Goal: Task Accomplishment & Management: Use online tool/utility

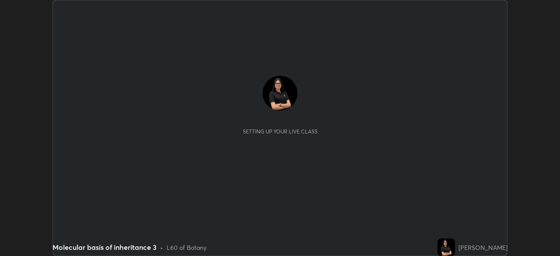
scroll to position [256, 560]
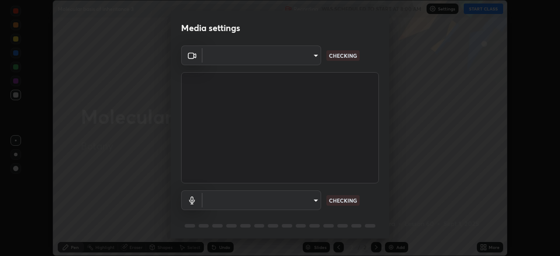
type input "26ea4645ce1167a88714ccf2a1c7b245e82c900ba769eb6e2bf526cec6792837"
click at [242, 63] on body "Erase all Molecular basis of inheritance 3 Recording WAS SCHEDULED TO START AT …" at bounding box center [280, 128] width 560 height 256
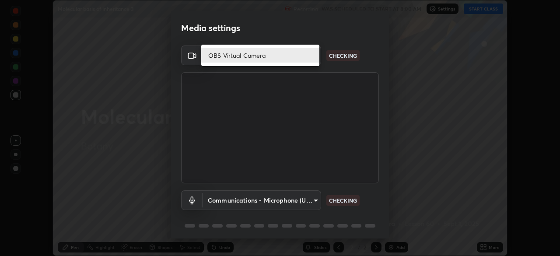
click at [246, 60] on li "OBS Virtual Camera" at bounding box center [260, 55] width 118 height 14
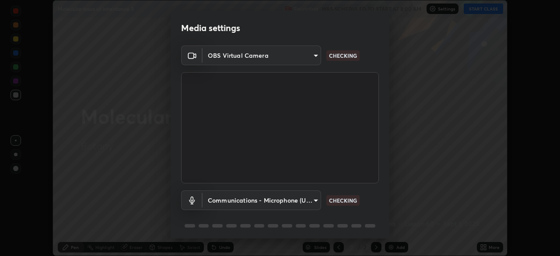
scroll to position [31, 0]
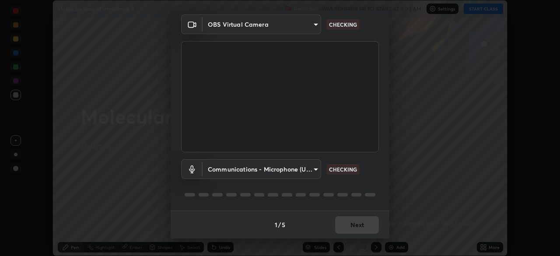
click at [242, 169] on body "Erase all Molecular basis of inheritance 3 Recording WAS SCHEDULED TO START AT …" at bounding box center [280, 128] width 560 height 256
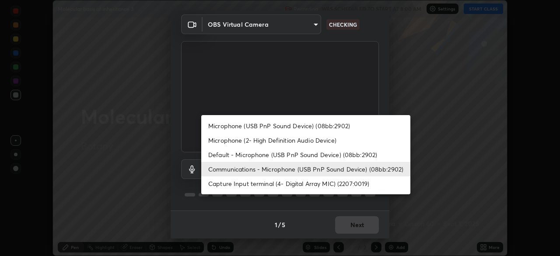
click at [247, 170] on li "Communications - Microphone (USB PnP Sound Device) (08bb:2902)" at bounding box center [305, 169] width 209 height 14
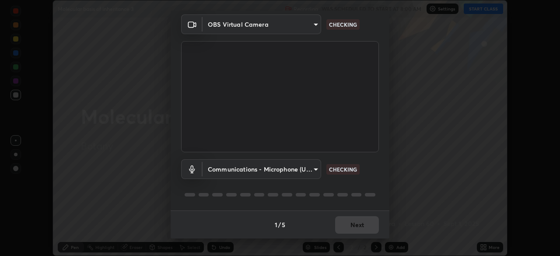
click at [285, 168] on body "Erase all Molecular basis of inheritance 3 Recording WAS SCHEDULED TO START AT …" at bounding box center [280, 128] width 560 height 256
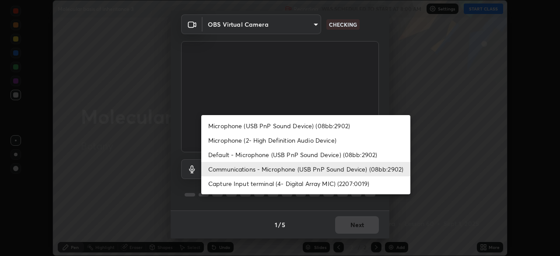
click at [269, 125] on li "Microphone (USB PnP Sound Device) (08bb:2902)" at bounding box center [305, 125] width 209 height 14
type input "740e2c842d1cac06ac36e4bd4a2e2877ac9f70a212878e78840fec1412a672ea"
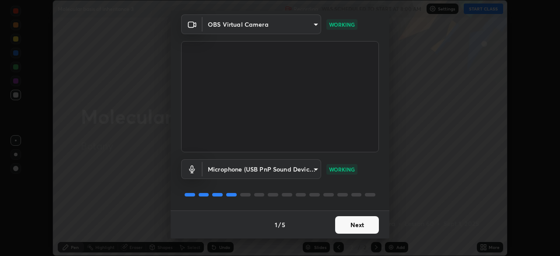
click at [354, 227] on button "Next" at bounding box center [357, 224] width 44 height 17
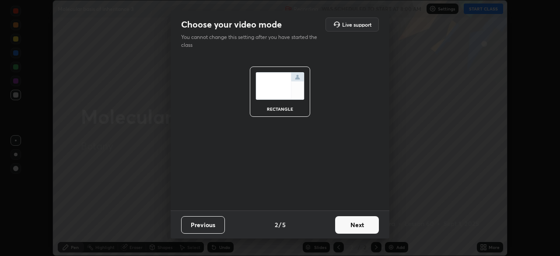
scroll to position [0, 0]
click at [355, 226] on button "Next" at bounding box center [357, 224] width 44 height 17
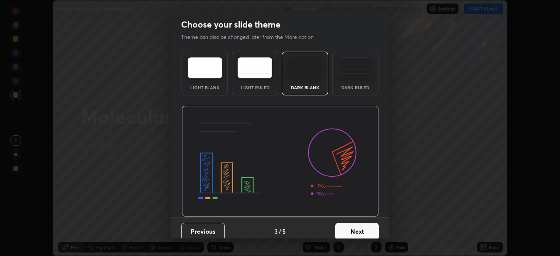
click at [357, 234] on button "Next" at bounding box center [357, 231] width 44 height 17
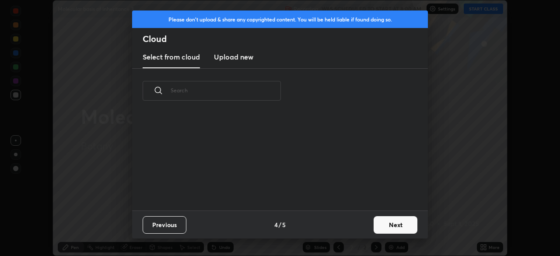
scroll to position [97, 281]
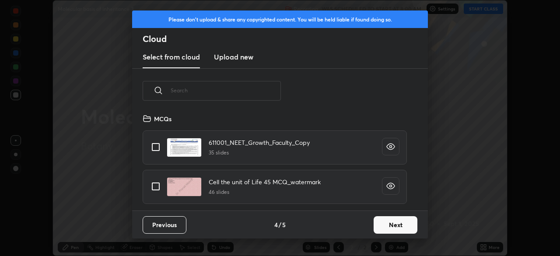
click at [230, 88] on input "text" at bounding box center [226, 90] width 110 height 37
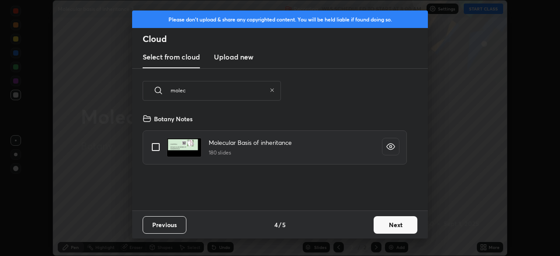
type input "molec"
click at [154, 145] on input "grid" at bounding box center [155, 147] width 18 height 18
checkbox input "true"
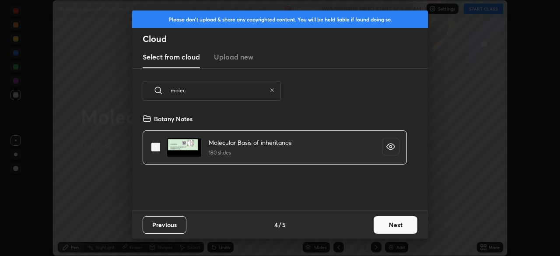
click at [401, 231] on button "Next" at bounding box center [395, 224] width 44 height 17
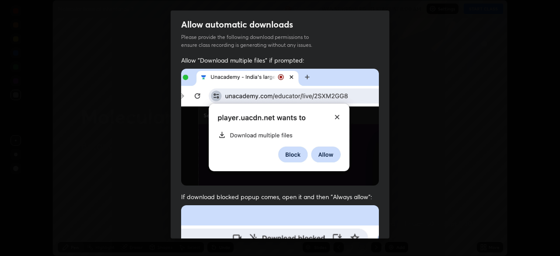
click at [310, 195] on span "If download blocked popup comes, open it and then "Always allow":" at bounding box center [280, 196] width 198 height 8
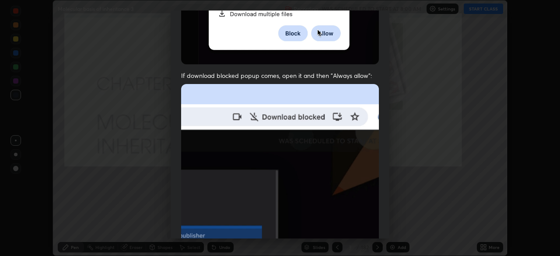
scroll to position [209, 0]
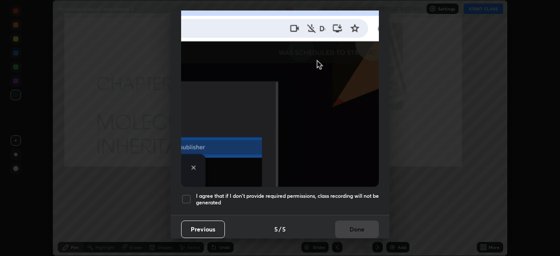
click at [185, 196] on div at bounding box center [186, 199] width 10 height 10
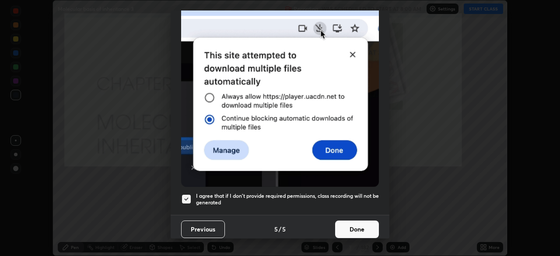
click at [356, 220] on button "Done" at bounding box center [357, 228] width 44 height 17
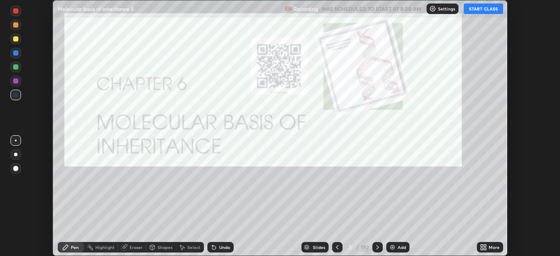
click at [480, 8] on button "START CLASS" at bounding box center [482, 8] width 39 height 10
click at [16, 54] on div at bounding box center [15, 52] width 5 height 5
click at [17, 38] on div at bounding box center [15, 38] width 5 height 5
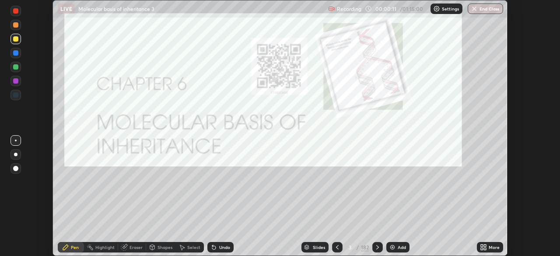
click at [17, 170] on div at bounding box center [15, 168] width 5 height 5
click at [364, 245] on div "182" at bounding box center [365, 247] width 8 height 8
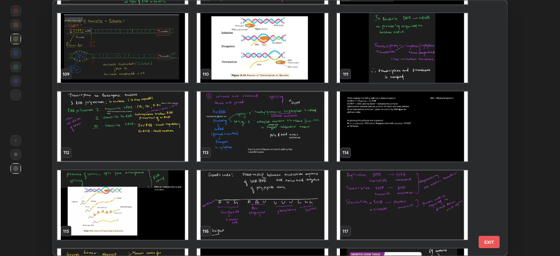
scroll to position [2819, 0]
click at [174, 147] on img "grid" at bounding box center [122, 126] width 131 height 70
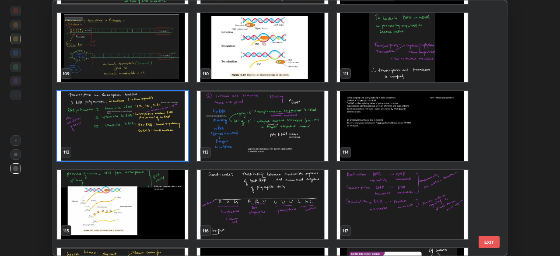
click at [172, 147] on img "grid" at bounding box center [122, 126] width 131 height 70
click at [171, 146] on img "grid" at bounding box center [122, 126] width 131 height 70
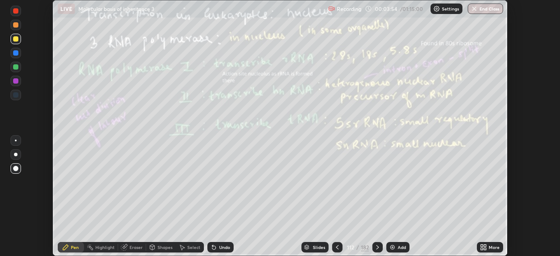
click at [363, 246] on div "182" at bounding box center [365, 247] width 8 height 8
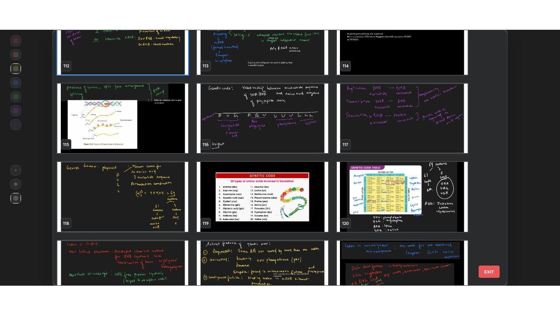
scroll to position [2933, 0]
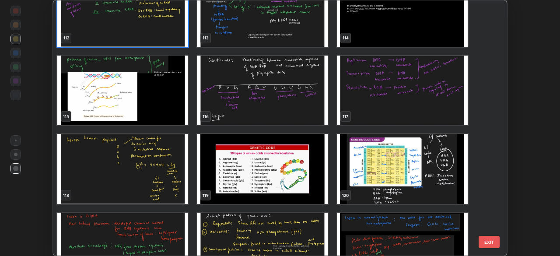
click at [301, 111] on img "grid" at bounding box center [262, 91] width 131 height 70
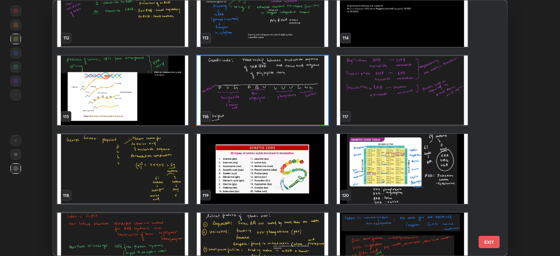
click at [299, 119] on img "grid" at bounding box center [262, 91] width 131 height 70
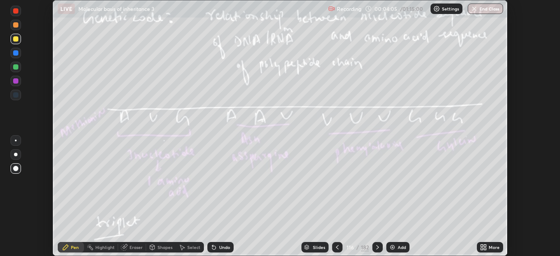
click at [292, 117] on img "grid" at bounding box center [262, 91] width 131 height 70
click at [282, 115] on img "grid" at bounding box center [262, 91] width 131 height 70
click at [376, 247] on icon at bounding box center [377, 247] width 7 height 7
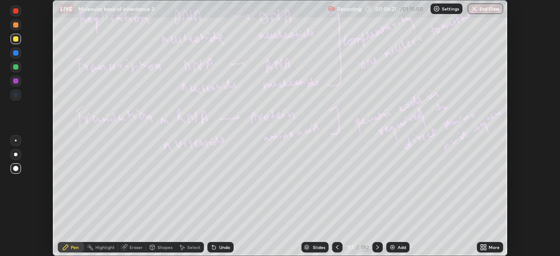
click at [376, 247] on icon at bounding box center [377, 247] width 7 height 7
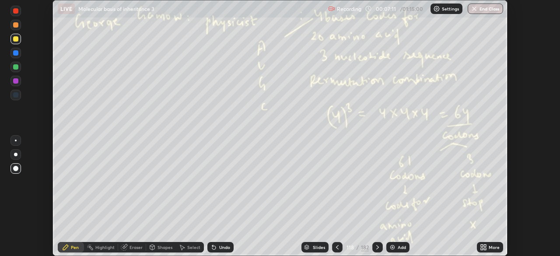
click at [376, 247] on icon at bounding box center [377, 247] width 7 height 7
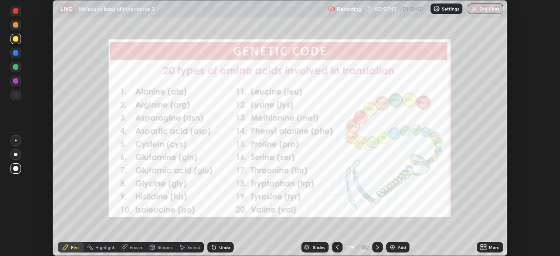
click at [134, 247] on div "Eraser" at bounding box center [135, 247] width 13 height 4
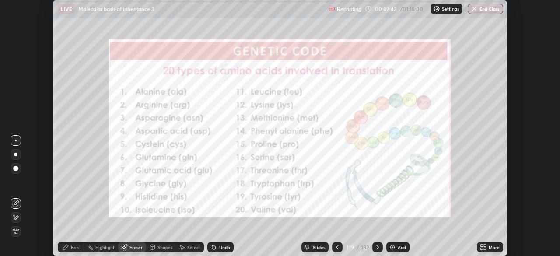
click at [14, 232] on span "Erase all" at bounding box center [16, 231] width 10 height 5
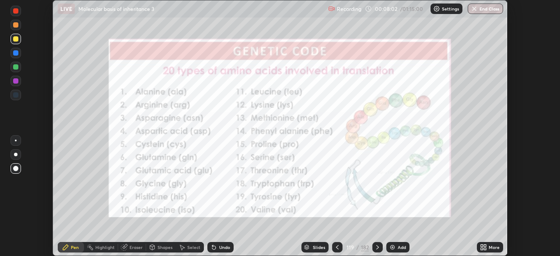
click at [16, 24] on div at bounding box center [15, 24] width 5 height 5
click at [378, 246] on icon at bounding box center [377, 247] width 7 height 7
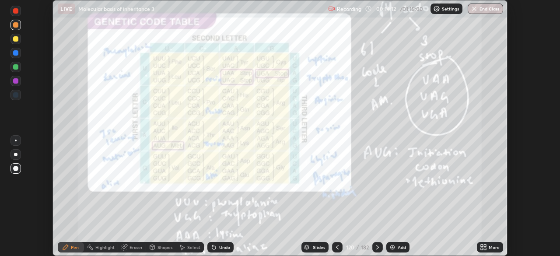
click at [376, 247] on icon at bounding box center [377, 247] width 7 height 7
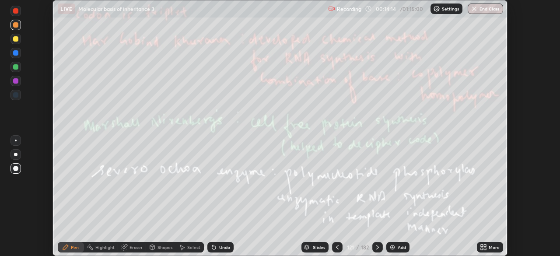
click at [488, 242] on div "More" at bounding box center [490, 247] width 26 height 10
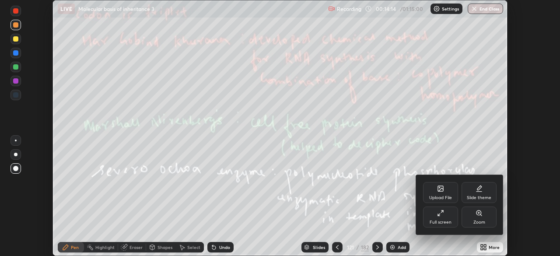
click at [444, 216] on div "Full screen" at bounding box center [440, 216] width 35 height 21
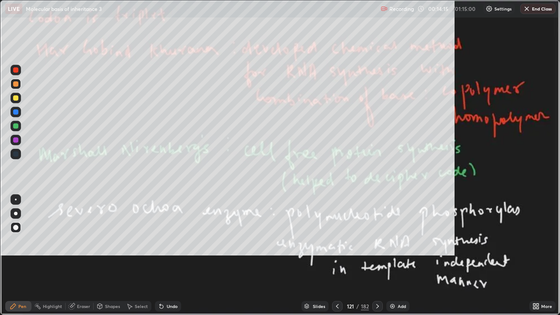
scroll to position [315, 560]
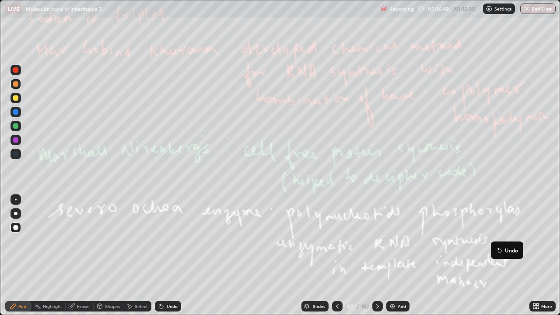
click at [376, 255] on icon at bounding box center [377, 306] width 7 height 7
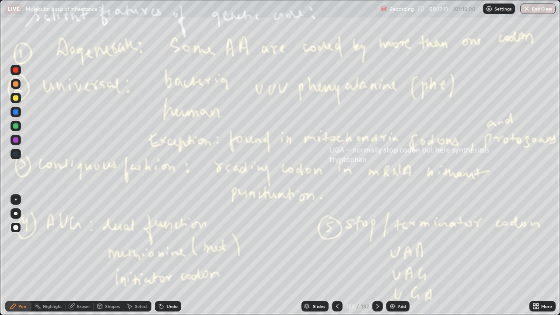
click at [365, 255] on div "182" at bounding box center [365, 306] width 8 height 8
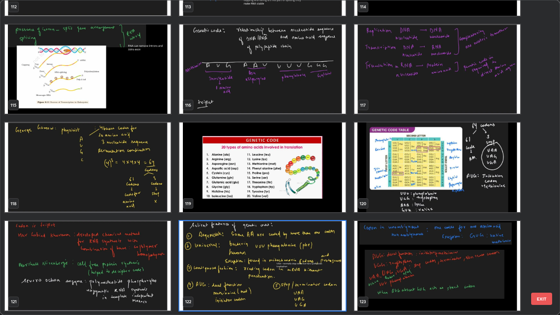
scroll to position [311, 554]
click at [432, 179] on img "grid" at bounding box center [437, 167] width 166 height 90
click at [434, 177] on img "grid" at bounding box center [437, 167] width 166 height 90
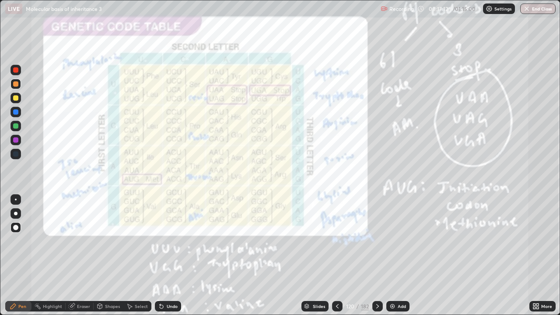
click at [436, 177] on img "grid" at bounding box center [437, 167] width 166 height 90
click at [363, 255] on div "182" at bounding box center [365, 306] width 8 height 8
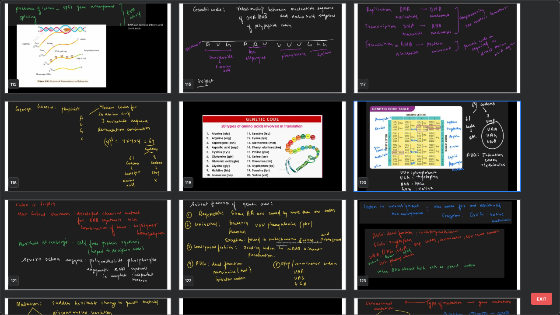
scroll to position [3733, 0]
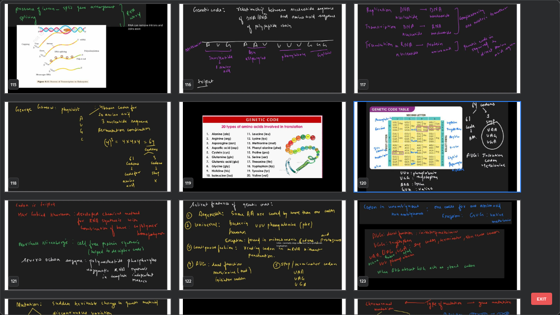
click at [331, 243] on img "grid" at bounding box center [262, 245] width 166 height 90
click at [332, 242] on img "grid" at bounding box center [262, 245] width 166 height 90
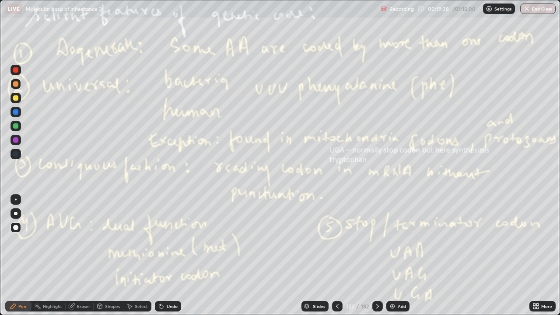
click at [377, 255] on icon at bounding box center [377, 306] width 7 height 7
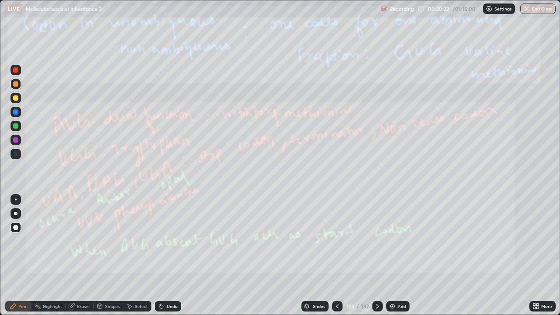
click at [379, 255] on icon at bounding box center [377, 306] width 7 height 7
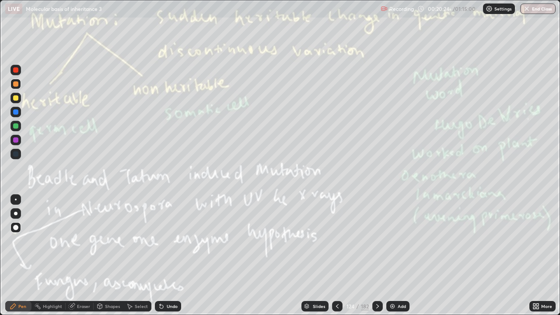
click at [337, 255] on icon at bounding box center [337, 306] width 7 height 7
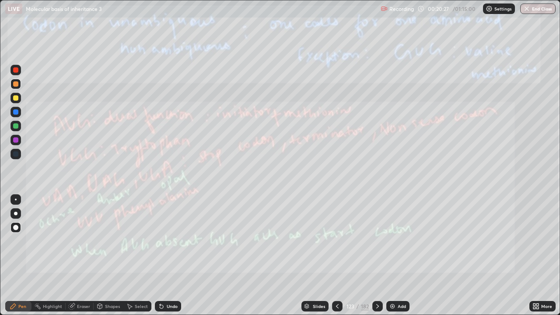
click at [365, 255] on div "182" at bounding box center [365, 306] width 8 height 8
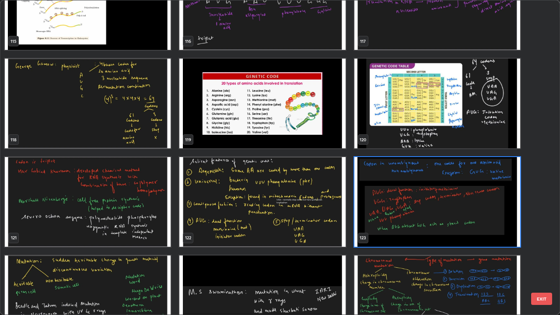
scroll to position [3787, 0]
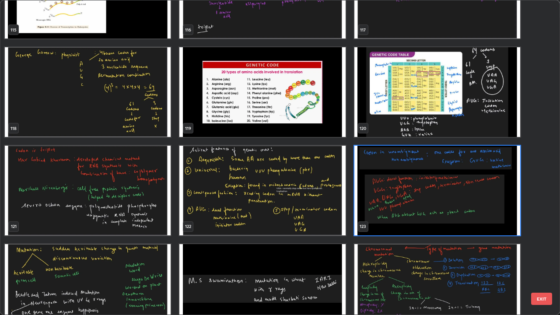
click at [114, 205] on img "grid" at bounding box center [88, 191] width 166 height 90
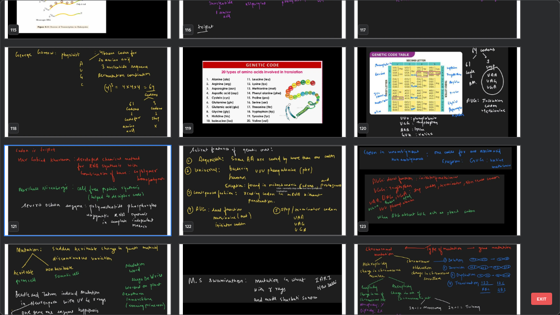
click at [115, 205] on img "grid" at bounding box center [88, 191] width 166 height 90
click at [116, 204] on img "grid" at bounding box center [88, 191] width 166 height 90
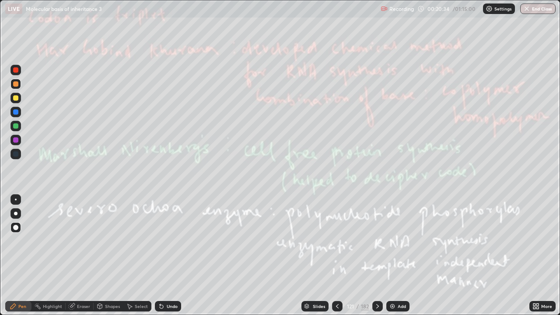
click at [78, 255] on div "Eraser" at bounding box center [83, 306] width 13 height 4
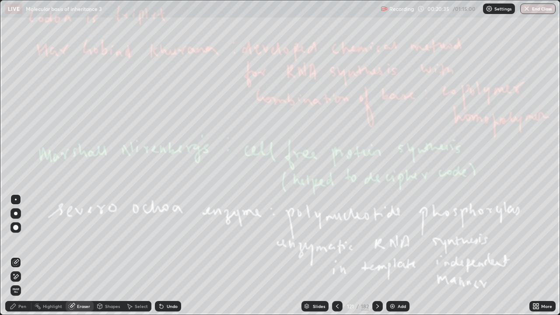
click at [16, 255] on span "Erase all" at bounding box center [16, 290] width 10 height 5
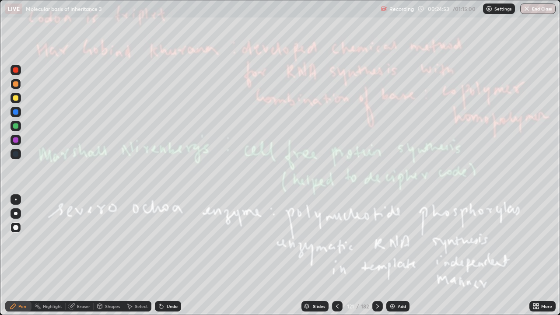
click at [16, 87] on div at bounding box center [15, 84] width 10 height 10
click at [80, 255] on div "Eraser" at bounding box center [83, 306] width 13 height 4
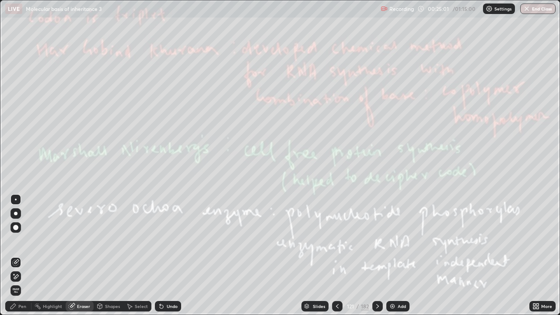
click at [10, 255] on div "Erase all" at bounding box center [15, 290] width 10 height 10
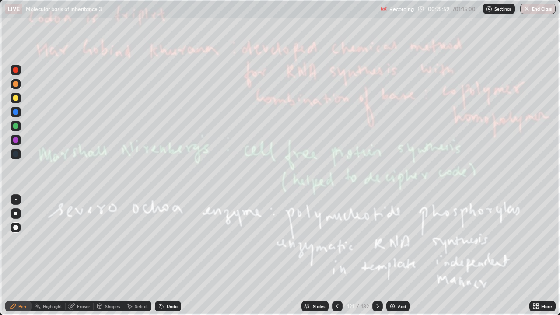
click at [75, 255] on div "Eraser" at bounding box center [80, 306] width 28 height 10
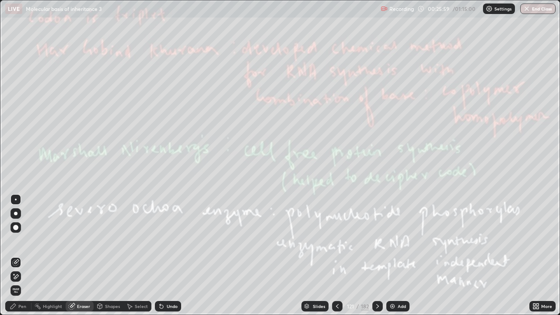
click at [15, 255] on span "Erase all" at bounding box center [16, 290] width 10 height 5
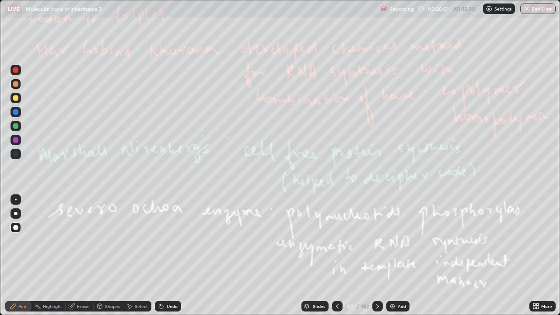
click at [376, 255] on icon at bounding box center [377, 306] width 7 height 7
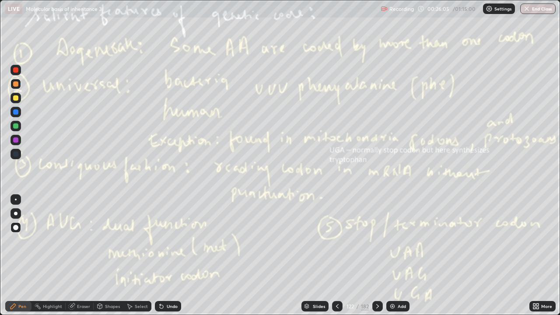
click at [73, 255] on div "Eraser" at bounding box center [80, 306] width 28 height 10
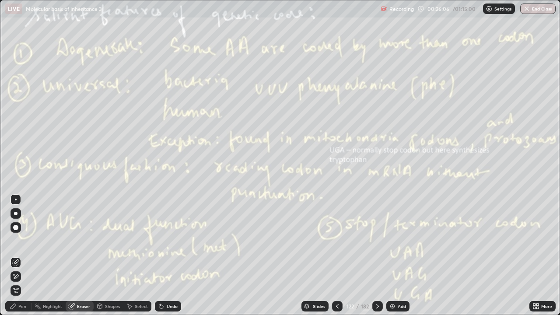
click at [15, 255] on span "Erase all" at bounding box center [16, 290] width 10 height 5
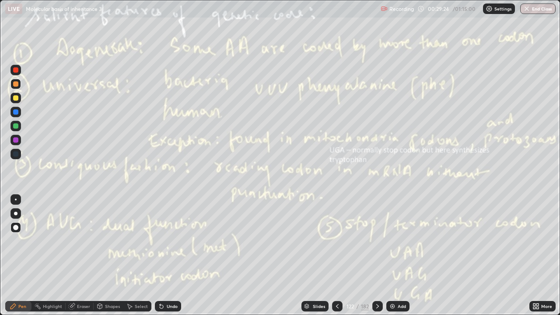
click at [15, 96] on div at bounding box center [15, 97] width 5 height 5
click at [374, 255] on icon at bounding box center [377, 306] width 7 height 7
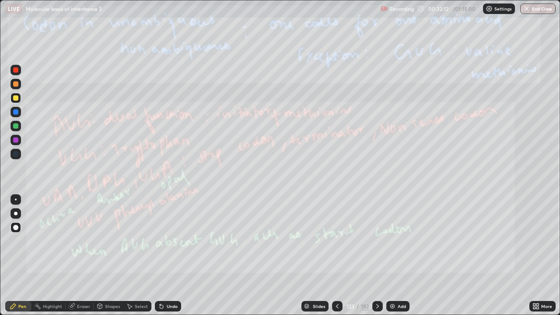
click at [82, 255] on div "Eraser" at bounding box center [83, 306] width 13 height 4
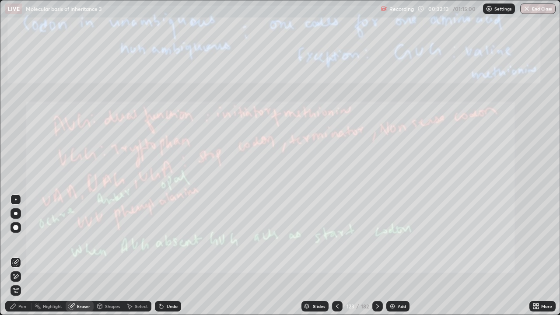
click at [16, 255] on span "Erase all" at bounding box center [16, 290] width 10 height 5
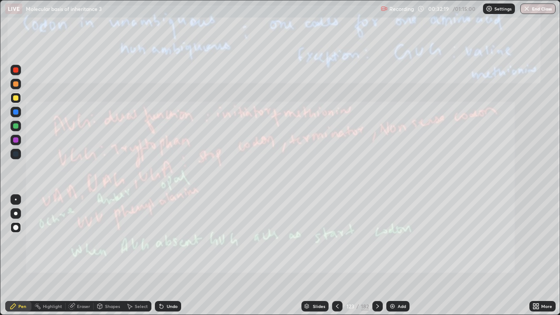
click at [80, 255] on div "Eraser" at bounding box center [83, 306] width 13 height 4
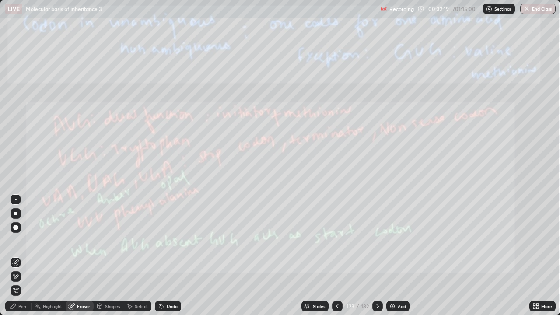
click at [84, 255] on div "Eraser" at bounding box center [83, 306] width 13 height 4
click at [16, 255] on span "Erase all" at bounding box center [16, 290] width 10 height 5
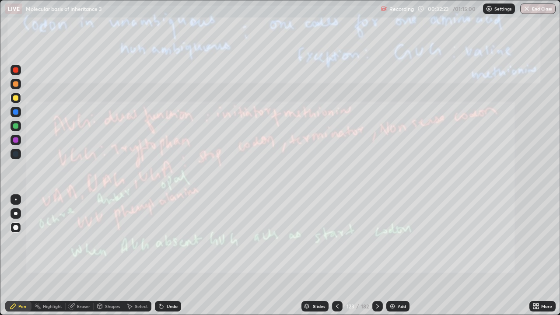
click at [336, 255] on icon at bounding box center [337, 306] width 7 height 7
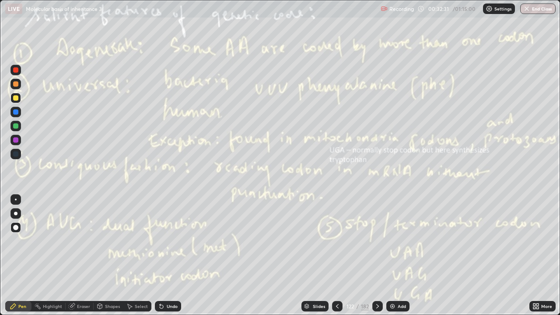
click at [377, 255] on icon at bounding box center [377, 306] width 7 height 7
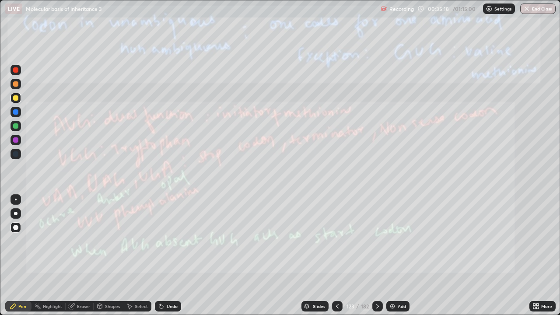
click at [336, 255] on icon at bounding box center [337, 306] width 7 height 7
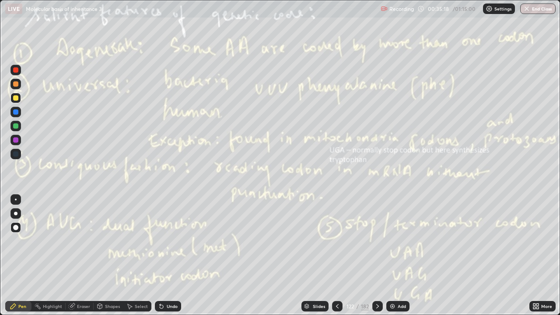
click at [401, 255] on div "Add" at bounding box center [401, 306] width 8 height 4
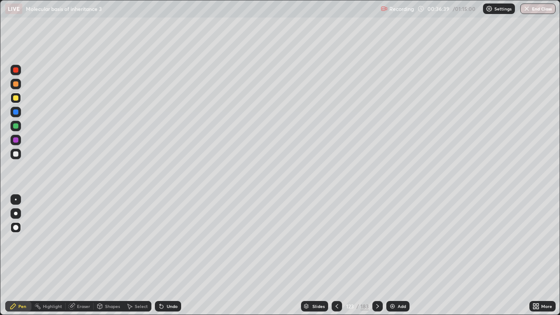
click at [337, 255] on icon at bounding box center [336, 306] width 7 height 7
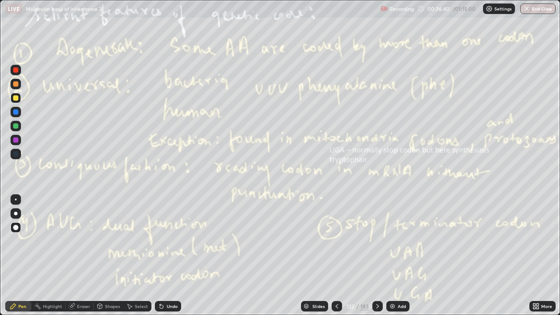
click at [337, 255] on icon at bounding box center [336, 306] width 7 height 7
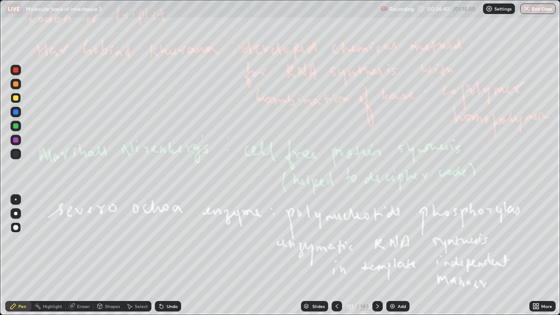
click at [341, 255] on div at bounding box center [336, 306] width 10 height 10
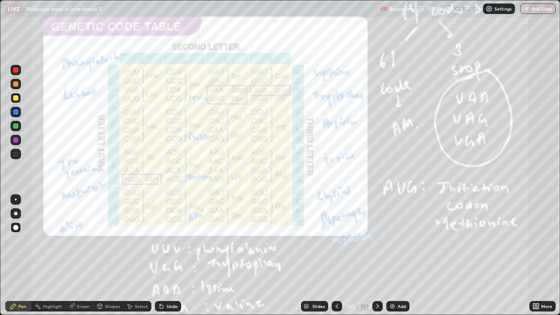
click at [91, 255] on div "Eraser" at bounding box center [80, 306] width 28 height 10
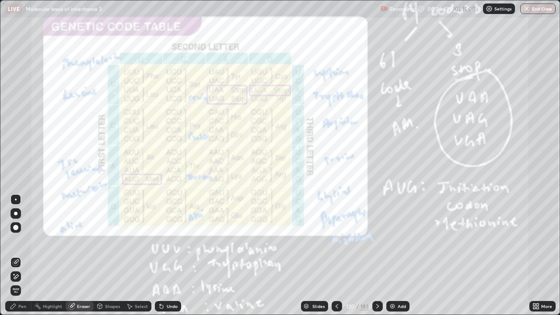
click at [16, 255] on span "Erase all" at bounding box center [16, 290] width 10 height 5
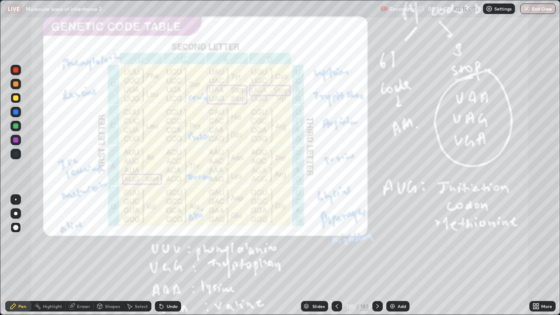
click at [17, 84] on div at bounding box center [15, 83] width 5 height 5
click at [397, 255] on div "Add" at bounding box center [397, 306] width 23 height 10
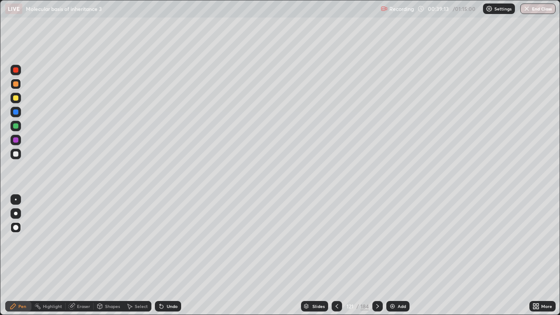
click at [336, 255] on icon at bounding box center [336, 306] width 7 height 7
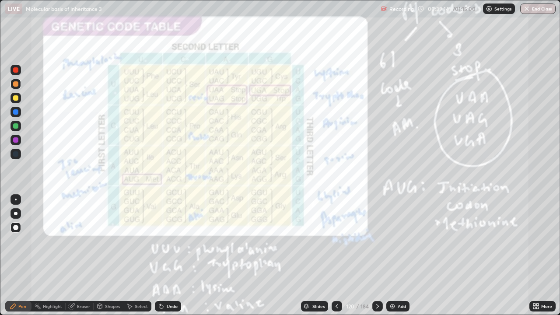
click at [91, 255] on div "Eraser" at bounding box center [80, 306] width 28 height 10
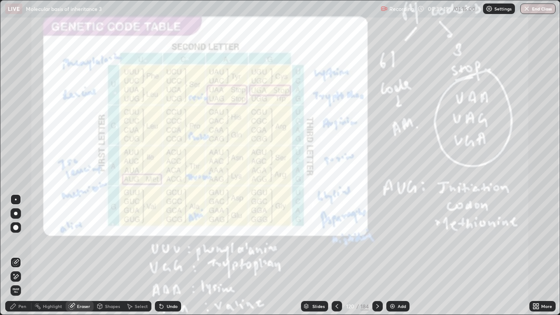
click at [20, 255] on span "Erase all" at bounding box center [16, 290] width 10 height 5
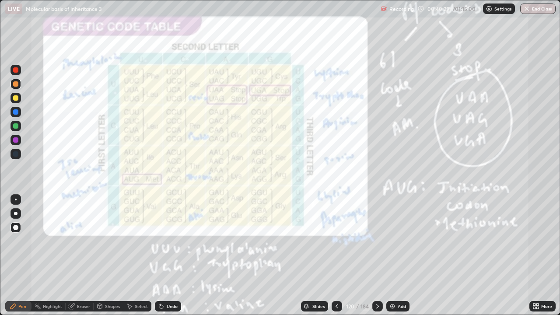
click at [396, 255] on div "Add" at bounding box center [397, 306] width 23 height 10
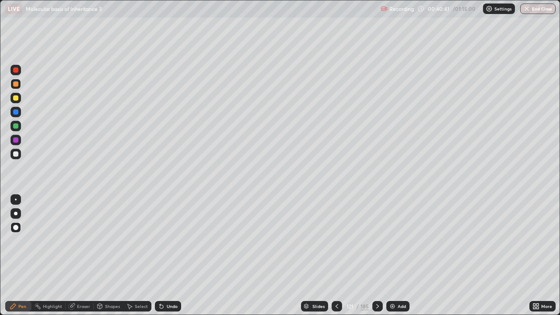
click at [45, 255] on div "Highlight" at bounding box center [48, 306] width 34 height 10
click at [20, 255] on div "Pen" at bounding box center [22, 306] width 8 height 4
click at [19, 97] on div at bounding box center [15, 98] width 10 height 10
click at [404, 255] on div "Add" at bounding box center [397, 306] width 23 height 10
click at [173, 255] on div "Undo" at bounding box center [172, 306] width 11 height 4
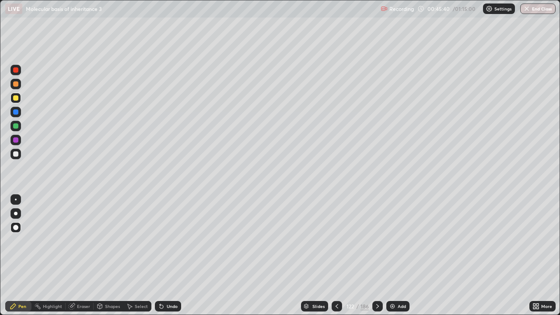
click at [166, 255] on div "Undo" at bounding box center [168, 306] width 26 height 10
click at [167, 255] on div "Undo" at bounding box center [168, 306] width 26 height 10
click at [166, 255] on div "Undo" at bounding box center [168, 306] width 26 height 10
click at [164, 255] on div "Undo" at bounding box center [168, 306] width 26 height 10
click at [161, 255] on div "Undo" at bounding box center [168, 306] width 26 height 10
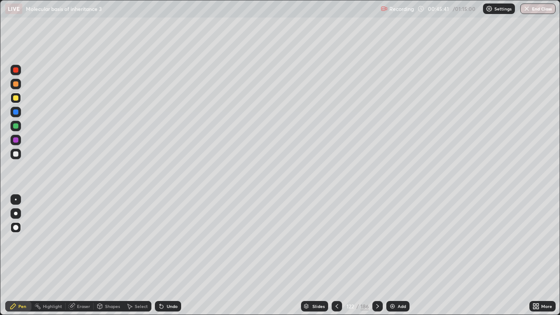
click at [163, 255] on div "Undo" at bounding box center [168, 306] width 26 height 10
click at [161, 255] on div "Undo" at bounding box center [168, 306] width 26 height 10
click at [161, 255] on div "Undo" at bounding box center [166, 305] width 30 height 17
click at [160, 255] on div "Undo" at bounding box center [166, 305] width 30 height 17
click at [159, 255] on div "Undo" at bounding box center [166, 305] width 30 height 17
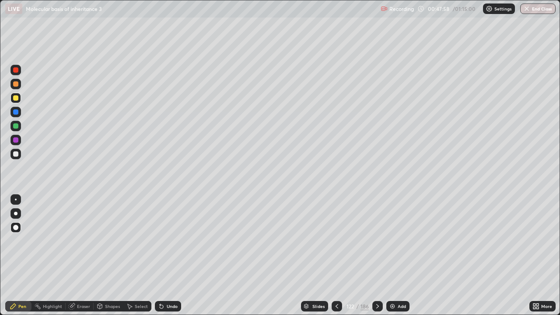
click at [367, 255] on div "186" at bounding box center [364, 306] width 8 height 8
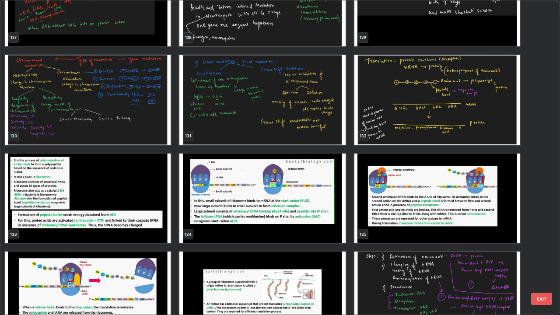
scroll to position [4173, 0]
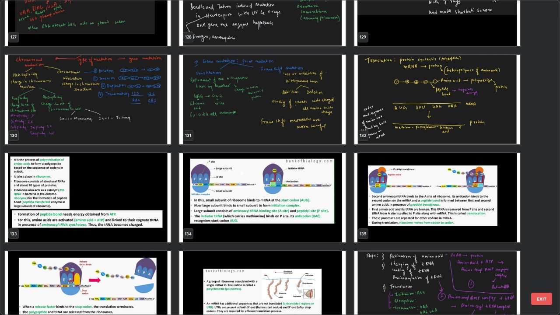
click at [324, 122] on img "grid" at bounding box center [262, 100] width 166 height 90
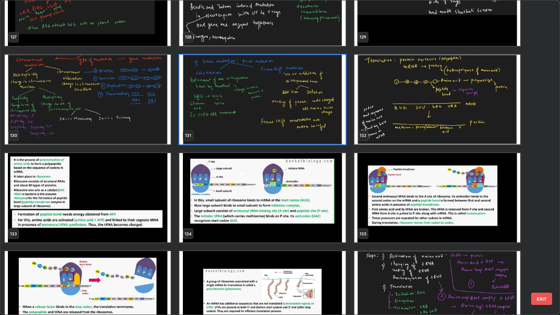
click at [325, 122] on img "grid" at bounding box center [262, 100] width 166 height 90
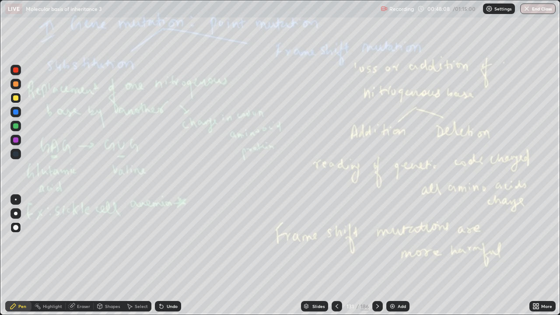
click at [541, 255] on div "More" at bounding box center [546, 306] width 11 height 4
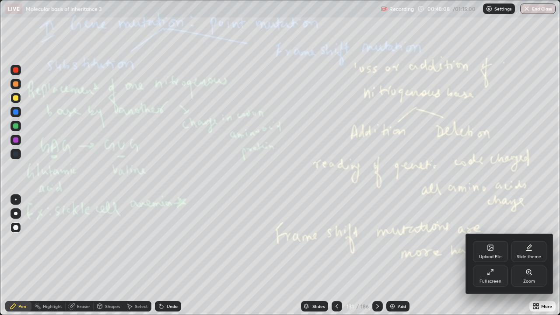
click at [490, 250] on icon at bounding box center [489, 247] width 5 height 5
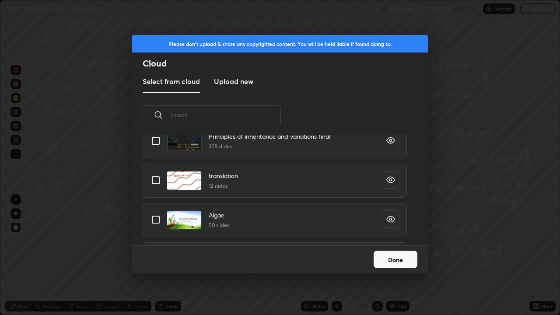
scroll to position [246, 0]
click at [151, 178] on input "grid" at bounding box center [155, 179] width 18 height 18
checkbox input "true"
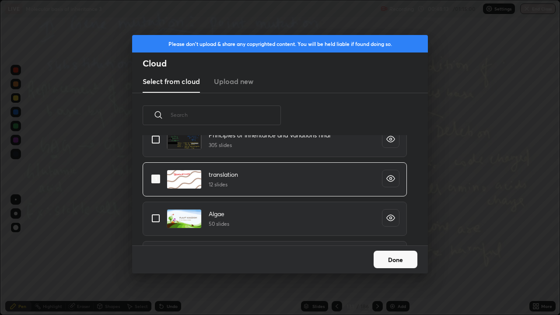
click at [399, 255] on button "Done" at bounding box center [395, 259] width 44 height 17
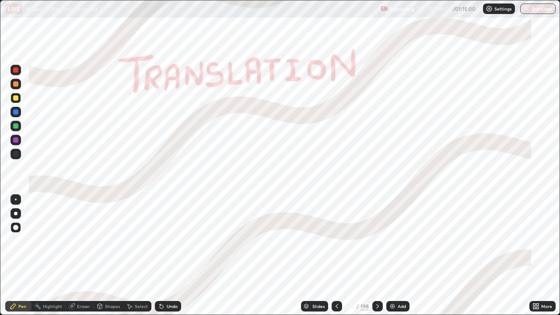
click at [378, 255] on div at bounding box center [377, 306] width 10 height 10
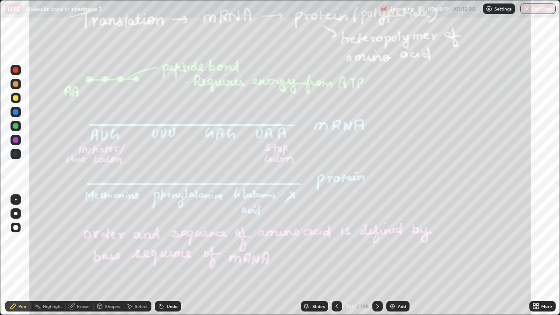
click at [338, 255] on div at bounding box center [336, 306] width 10 height 10
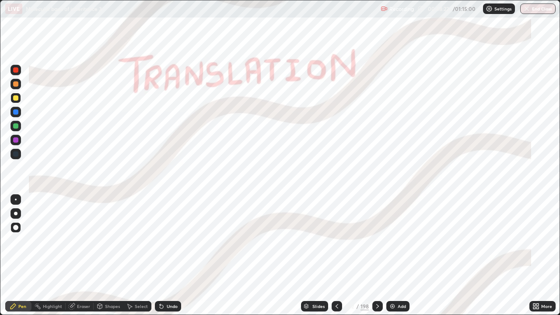
click at [405, 255] on div "Add" at bounding box center [397, 306] width 23 height 10
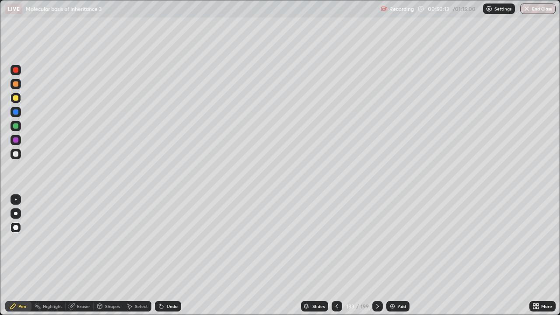
click at [376, 255] on icon at bounding box center [377, 306] width 7 height 7
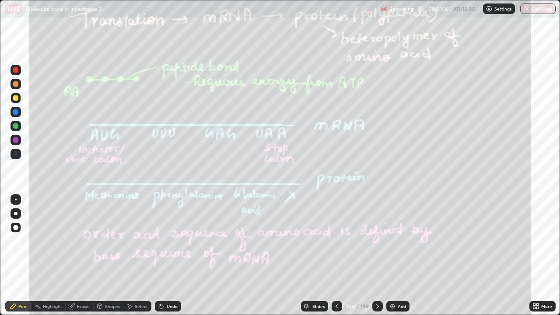
click at [87, 255] on div "Eraser" at bounding box center [83, 306] width 13 height 4
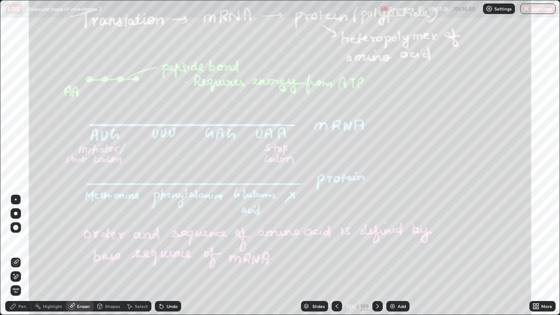
click at [16, 255] on span "Erase all" at bounding box center [16, 290] width 10 height 5
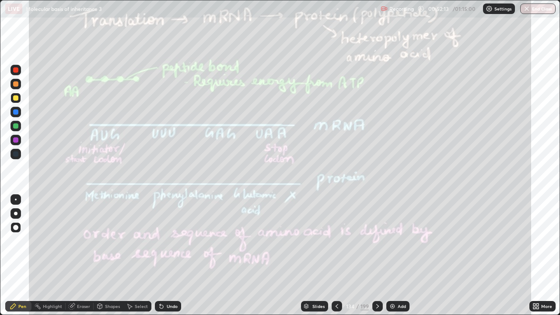
click at [376, 255] on icon at bounding box center [377, 306] width 7 height 7
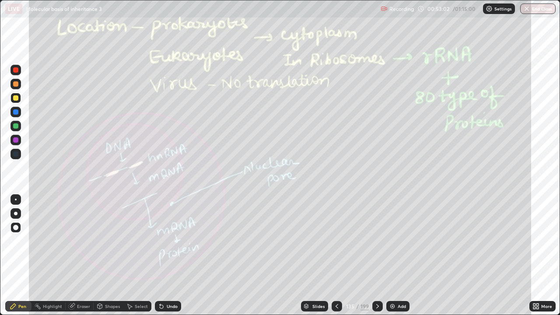
click at [87, 255] on div "Eraser" at bounding box center [83, 306] width 13 height 4
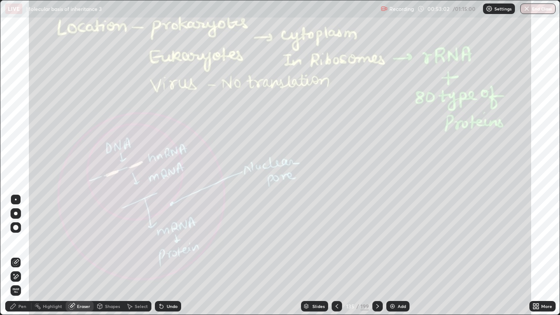
click at [19, 255] on span "Erase all" at bounding box center [16, 290] width 10 height 5
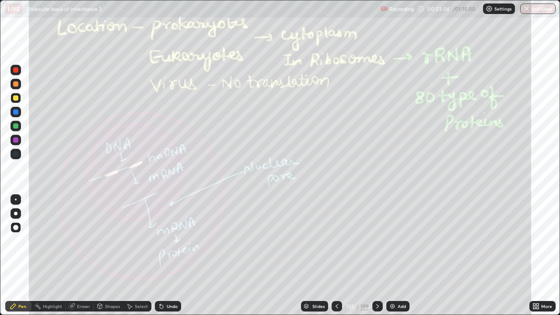
click at [380, 255] on div at bounding box center [377, 306] width 10 height 10
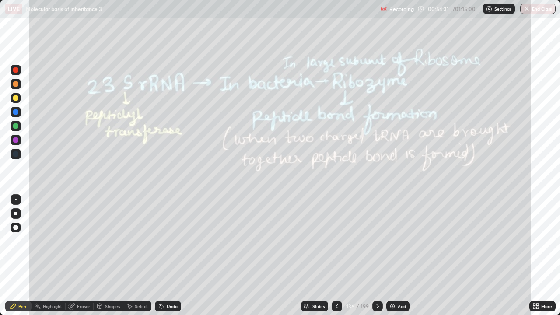
click at [376, 255] on div at bounding box center [377, 306] width 10 height 10
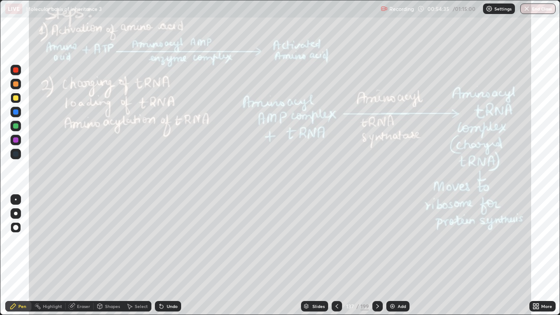
click at [335, 255] on icon at bounding box center [336, 306] width 3 height 4
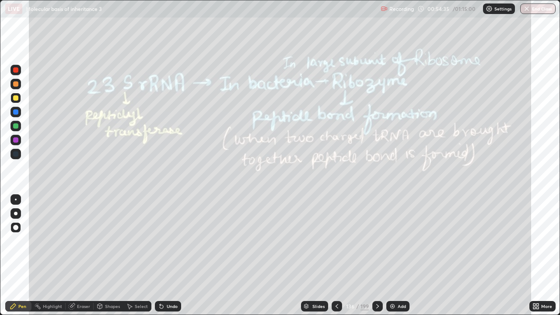
click at [336, 255] on icon at bounding box center [336, 306] width 7 height 7
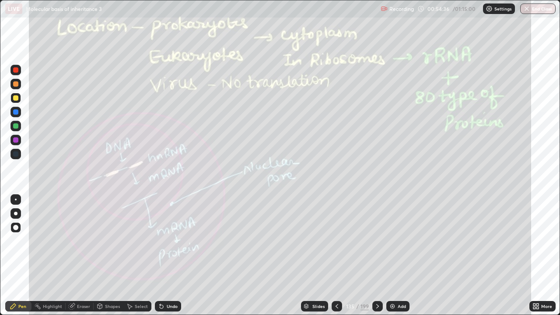
click at [335, 255] on icon at bounding box center [336, 306] width 7 height 7
click at [334, 255] on icon at bounding box center [336, 306] width 7 height 7
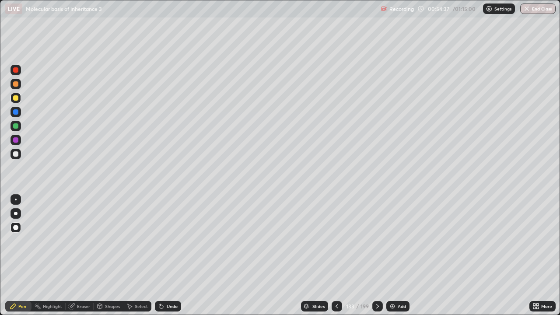
click at [375, 255] on div at bounding box center [377, 306] width 10 height 10
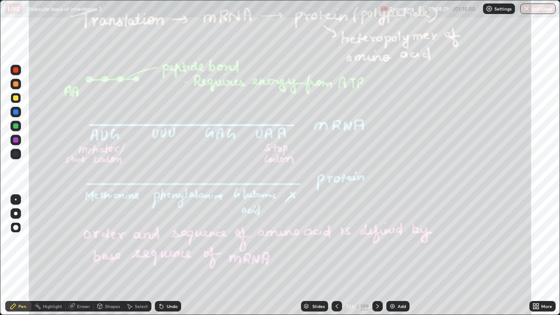
click at [361, 255] on div "199" at bounding box center [364, 306] width 8 height 8
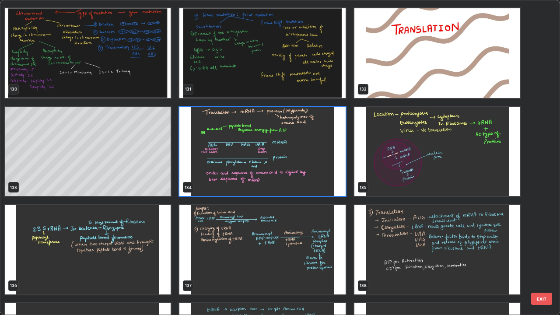
scroll to position [4219, 0]
click at [329, 176] on img "grid" at bounding box center [262, 152] width 166 height 90
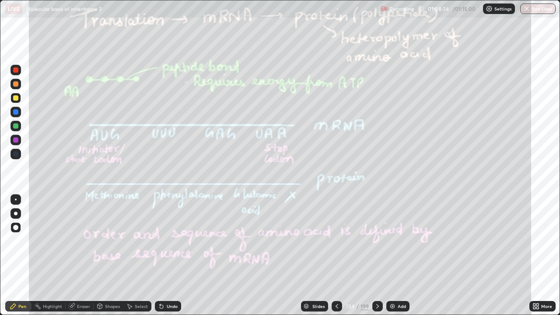
click at [327, 177] on img "grid" at bounding box center [262, 152] width 166 height 90
click at [363, 255] on div "199" at bounding box center [364, 306] width 8 height 8
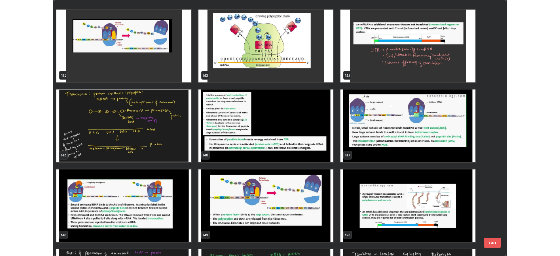
scroll to position [4637, 0]
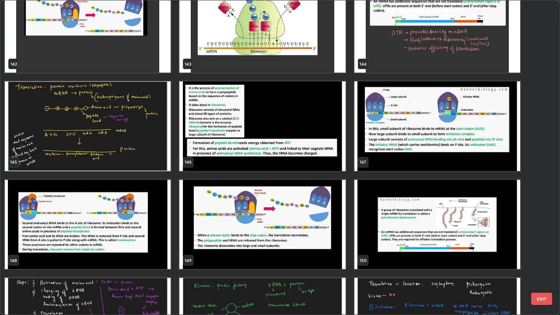
click at [542, 255] on button "EXIT" at bounding box center [541, 298] width 21 height 12
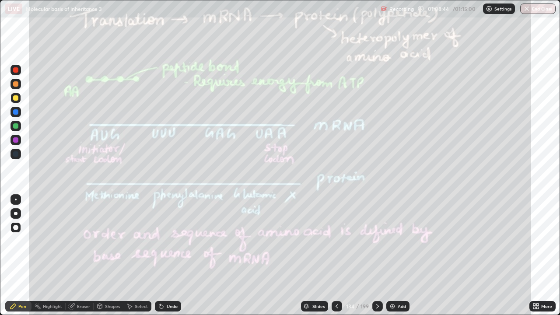
click at [379, 255] on icon at bounding box center [377, 306] width 7 height 7
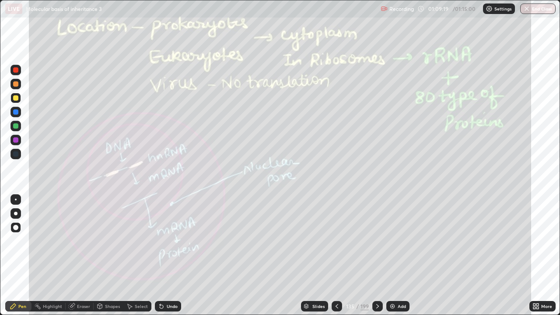
click at [90, 255] on div "Eraser" at bounding box center [80, 306] width 28 height 10
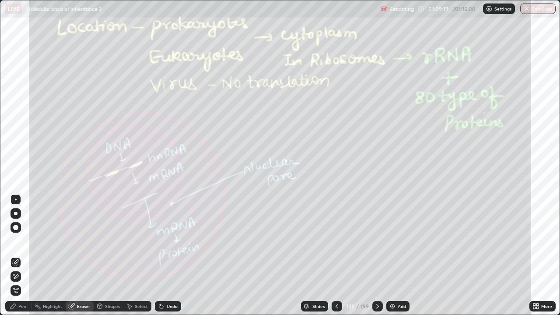
click at [16, 255] on span "Erase all" at bounding box center [16, 290] width 10 height 5
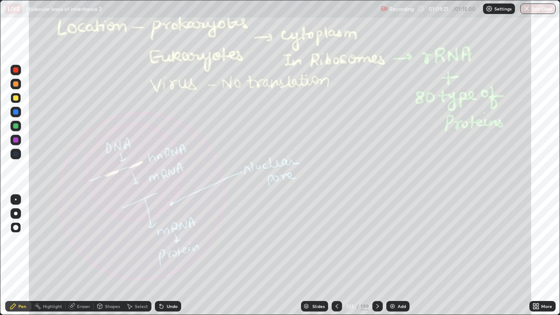
click at [534, 255] on icon at bounding box center [534, 307] width 2 height 2
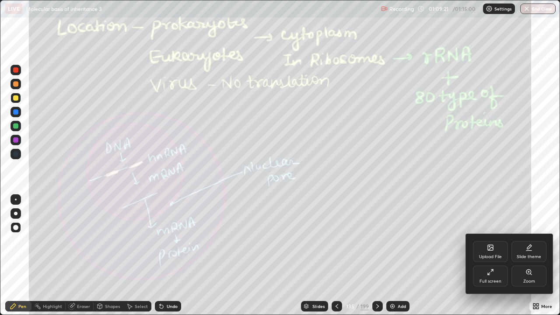
click at [529, 255] on icon at bounding box center [528, 271] width 7 height 7
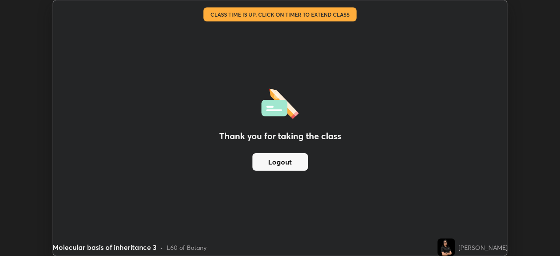
scroll to position [43462, 43158]
